Goal: Find specific page/section: Find specific page/section

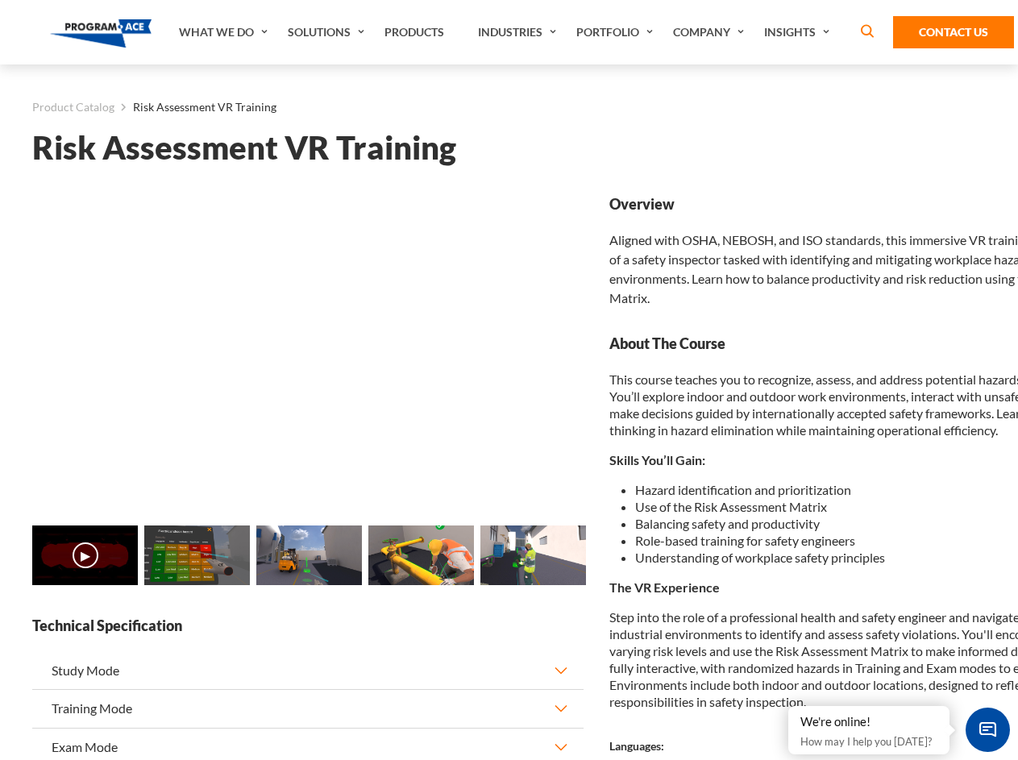
click at [328, 32] on link "Solutions" at bounding box center [328, 32] width 97 height 64
click at [0, 0] on div "AI & Computer Vision Solutions Computer Vision Quality Control AI tools for fas…" at bounding box center [0, 0] width 0 height 0
click at [0, 0] on div "AI & Computer Vision Solutions Virtual Training Solutions Virtual Tour Solution…" at bounding box center [0, 0] width 0 height 0
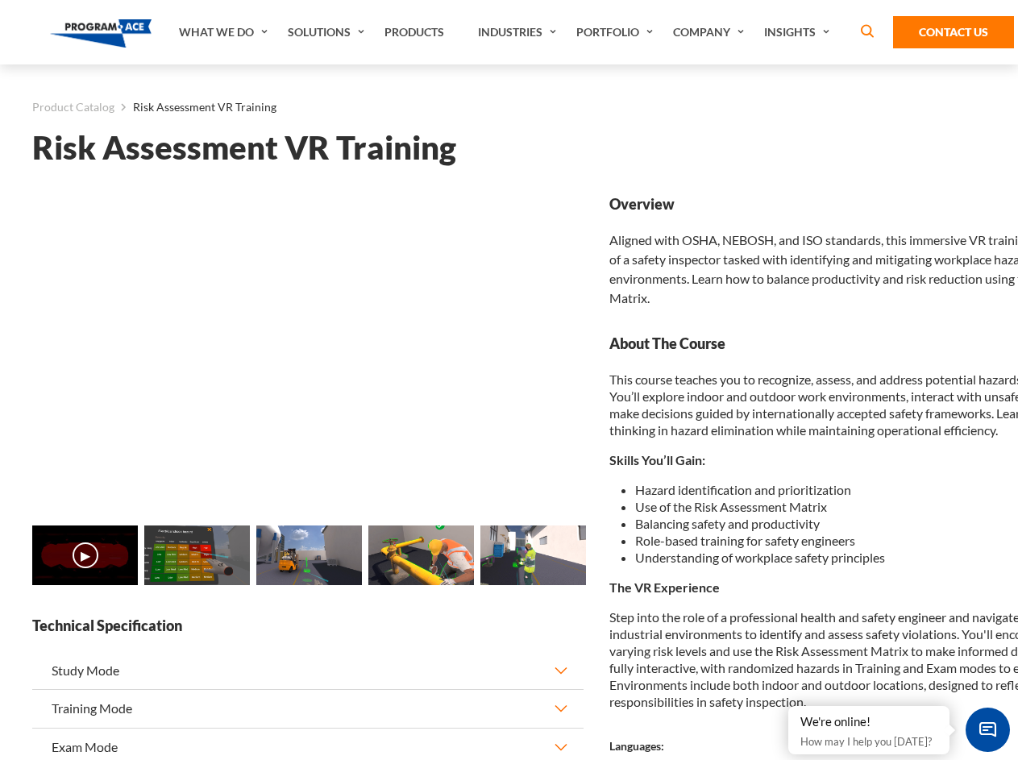
click at [0, 0] on div "AI & Computer Vision Solutions Virtual Training Solutions Virtual Tour Solution…" at bounding box center [0, 0] width 0 height 0
click at [0, 0] on div "AI & Computer Vision Solutions Computer Vision Quality Control AI tools for fas…" at bounding box center [0, 0] width 0 height 0
